Goal: Find contact information: Find contact information

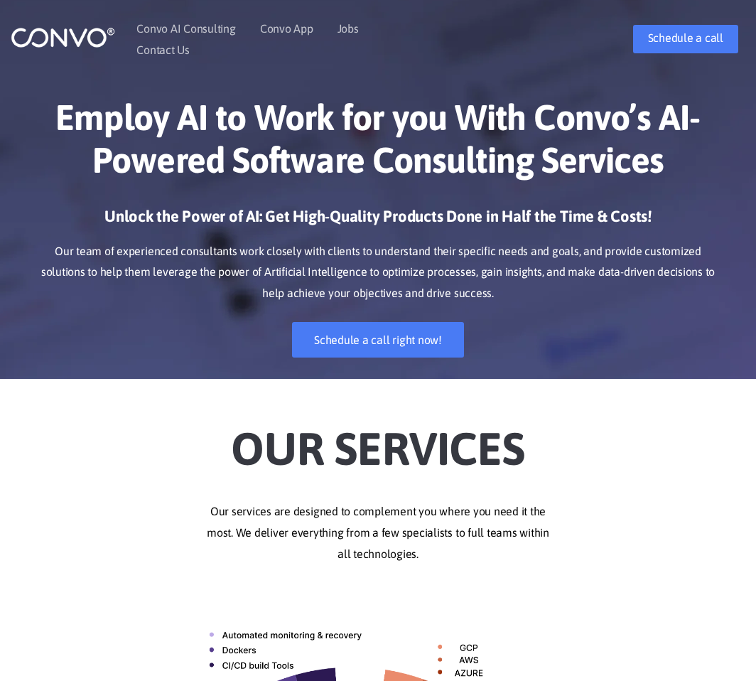
click at [365, 241] on p "Our team of experienced consultants work closely with clients to understand the…" at bounding box center [378, 273] width 692 height 64
click at [175, 45] on link "Contact Us" at bounding box center [162, 49] width 53 height 11
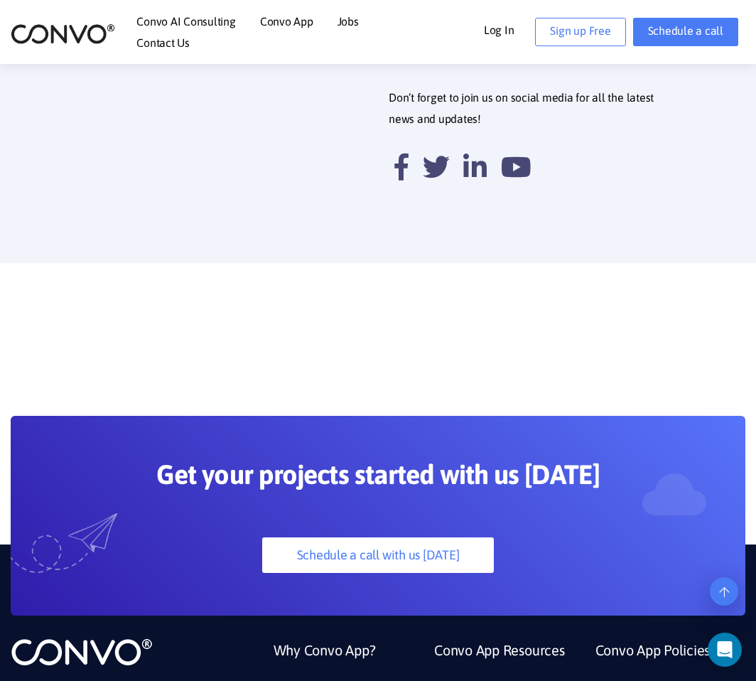
scroll to position [719, 0]
